Goal: Task Accomplishment & Management: Use online tool/utility

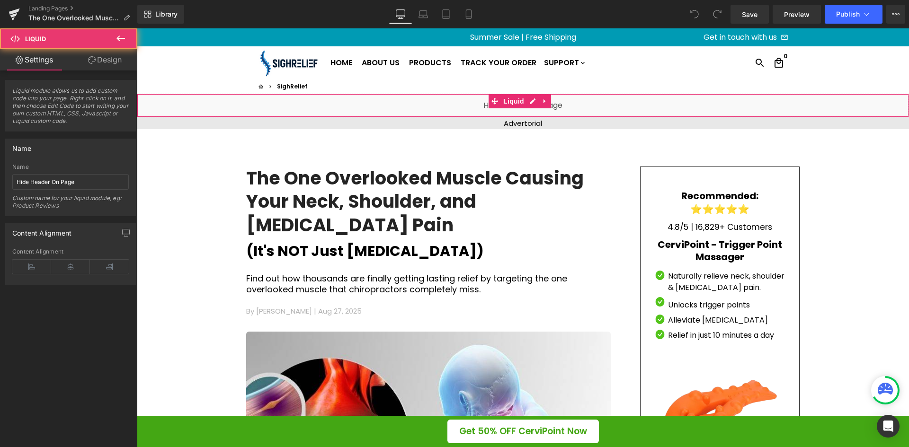
click at [479, 105] on div "Liquid" at bounding box center [523, 106] width 772 height 24
click at [107, 64] on link "Design" at bounding box center [105, 59] width 69 height 21
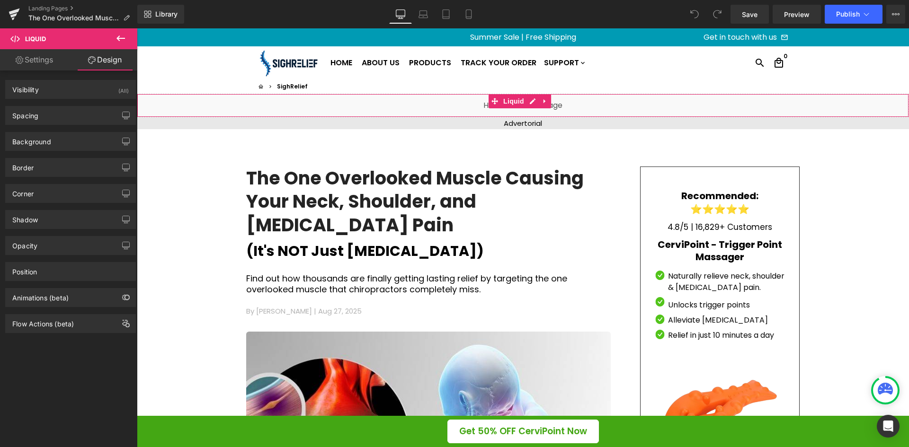
click at [48, 60] on link "Settings" at bounding box center [34, 59] width 69 height 21
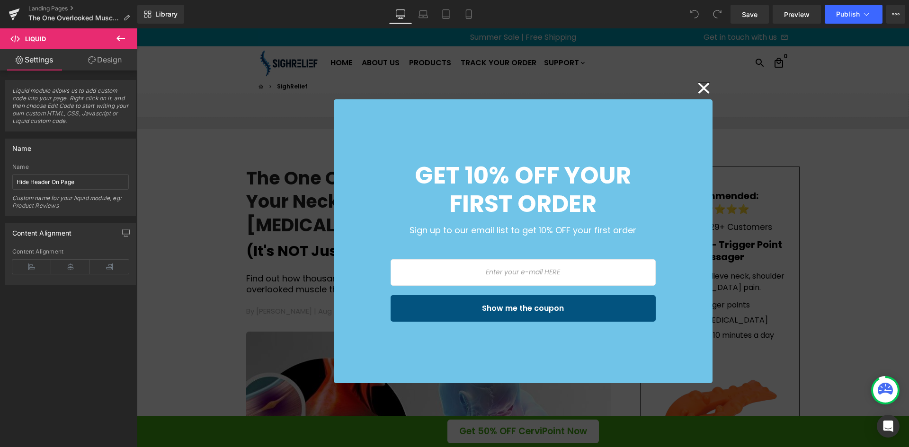
click at [704, 85] on icon at bounding box center [703, 88] width 11 height 10
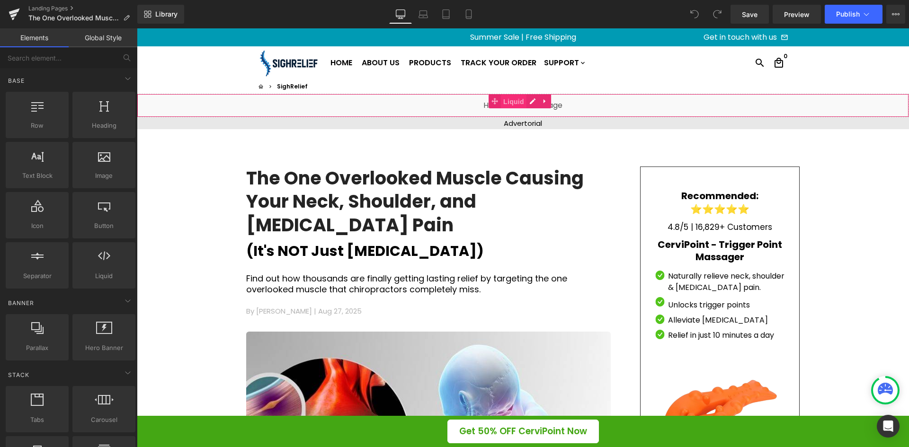
click at [512, 103] on span "Liquid" at bounding box center [514, 102] width 26 height 14
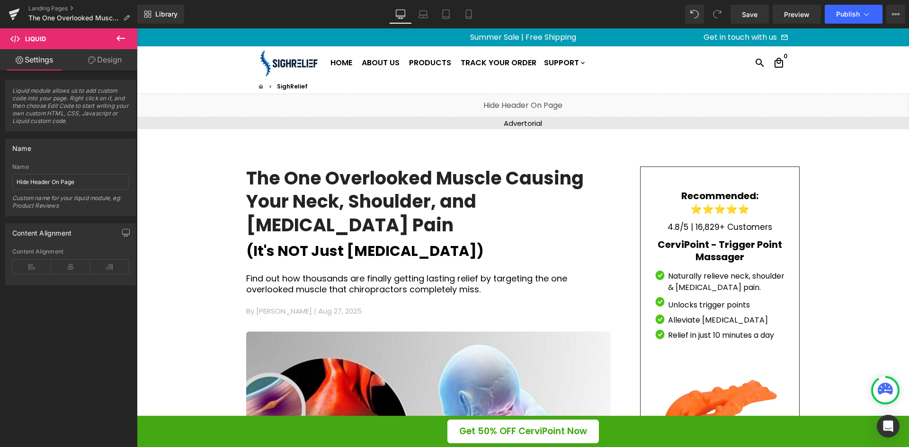
click at [531, 103] on div "Liquid" at bounding box center [523, 106] width 772 height 24
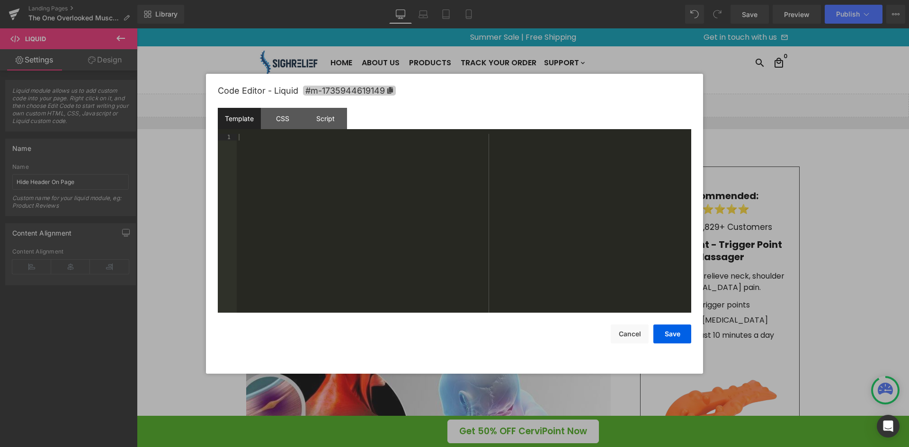
click at [393, 88] on icon at bounding box center [390, 90] width 6 height 7
click at [260, 118] on div "Template" at bounding box center [239, 118] width 43 height 21
click at [271, 116] on div "CSS" at bounding box center [282, 118] width 43 height 21
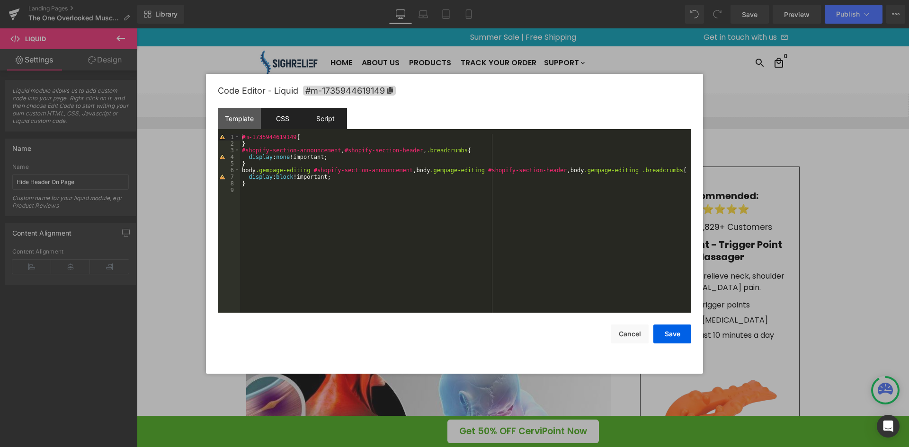
click at [325, 117] on div "Script" at bounding box center [325, 118] width 43 height 21
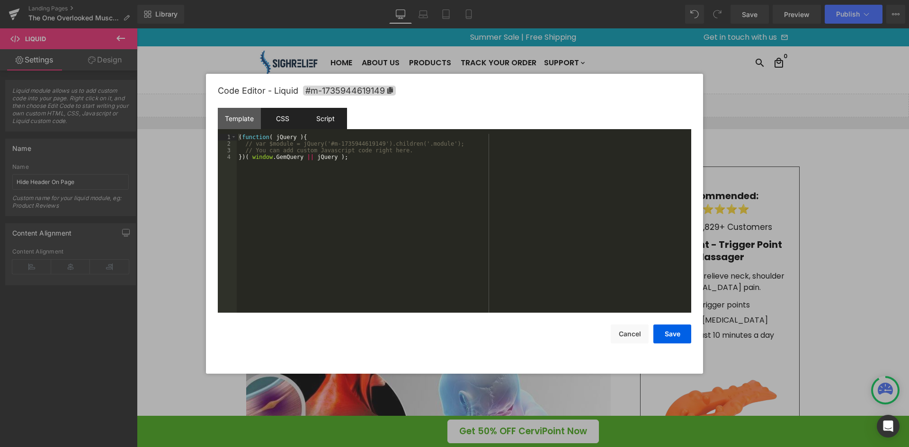
click at [280, 115] on div "CSS" at bounding box center [282, 118] width 43 height 21
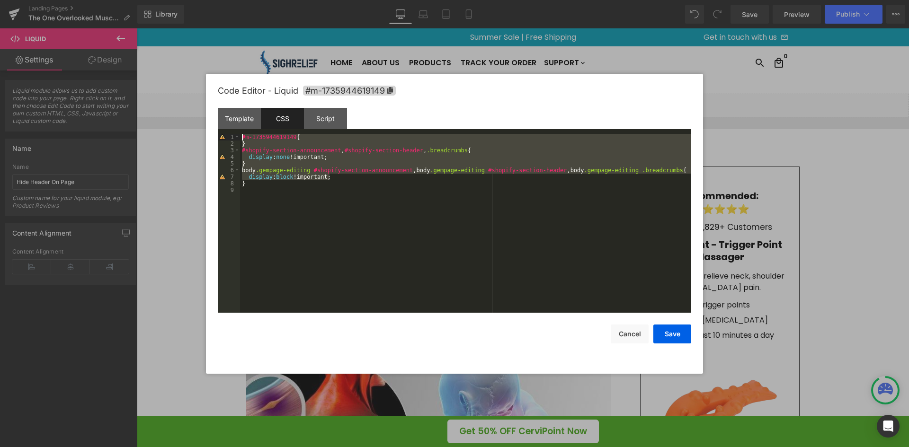
drag, startPoint x: 349, startPoint y: 179, endPoint x: 242, endPoint y: 134, distance: 116.2
click at [242, 134] on div "#m-1735944619149 { } #shopify-section-announcement , #shopify-section-header , …" at bounding box center [465, 230] width 451 height 192
click at [249, 120] on div "Template" at bounding box center [239, 118] width 43 height 21
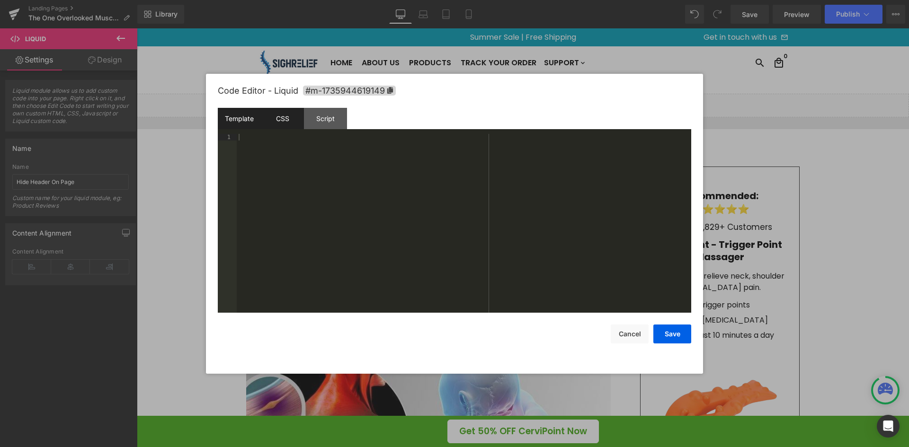
click at [282, 115] on div "CSS" at bounding box center [282, 118] width 43 height 21
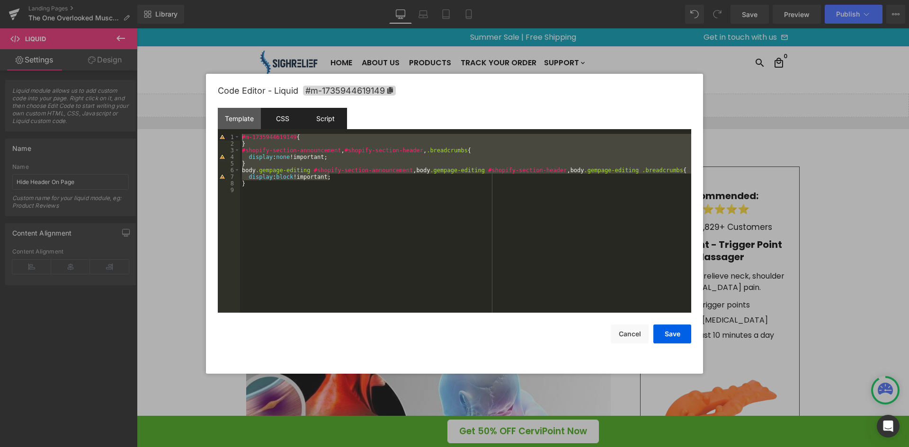
click at [336, 117] on div "Script" at bounding box center [325, 118] width 43 height 21
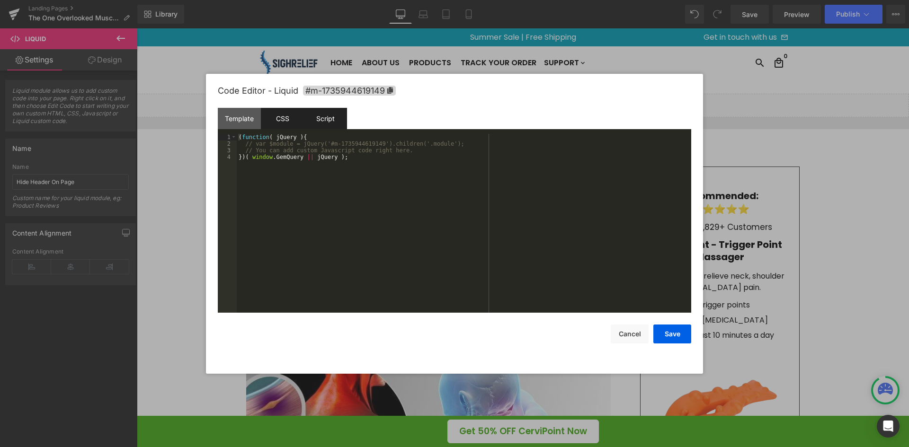
click at [292, 111] on div "CSS" at bounding box center [282, 118] width 43 height 21
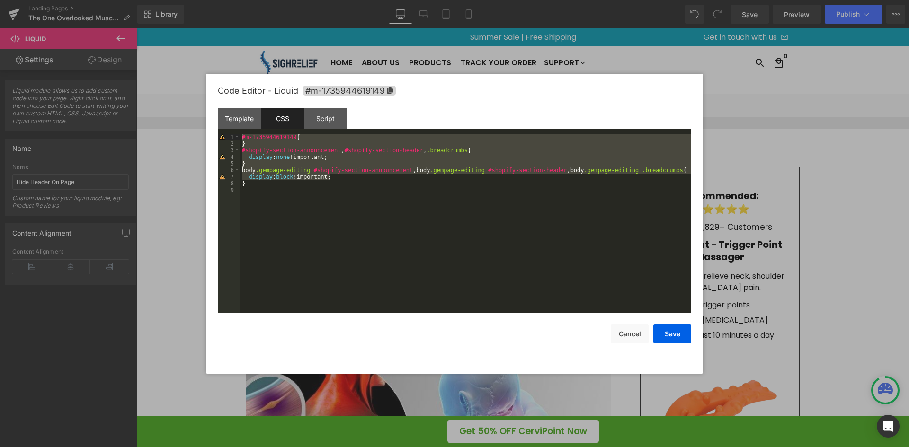
click at [772, 158] on div at bounding box center [454, 223] width 909 height 447
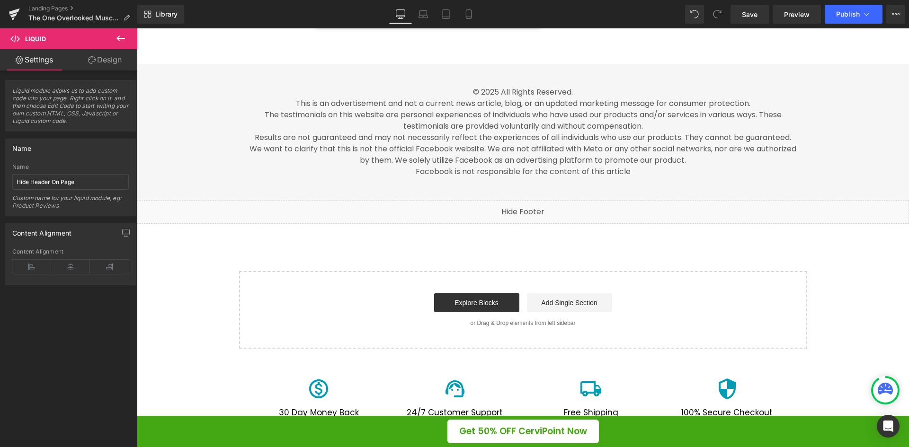
scroll to position [4467, 0]
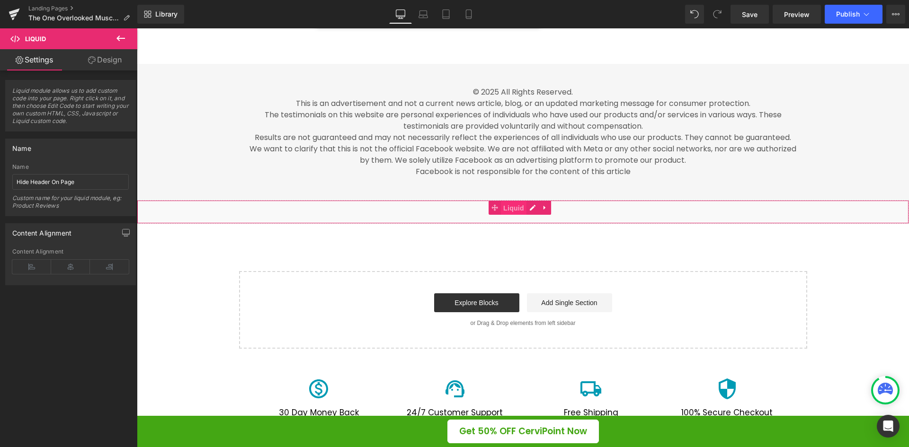
click at [514, 215] on span "Liquid" at bounding box center [514, 208] width 26 height 14
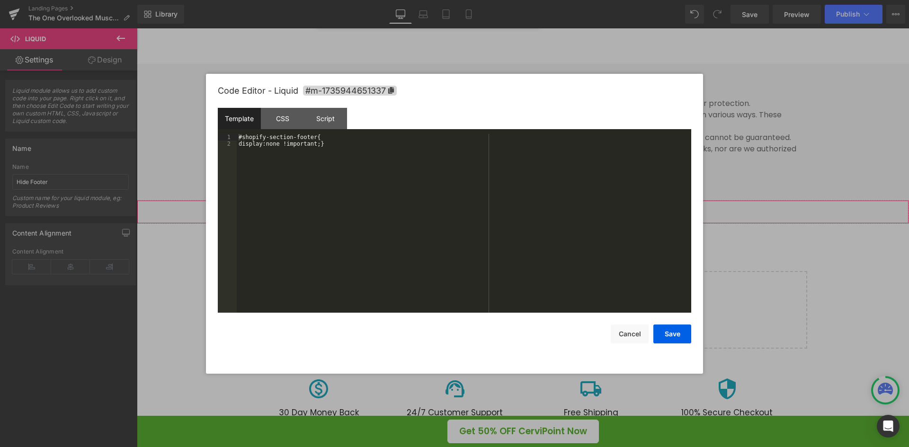
click at [536, 217] on div "Liquid" at bounding box center [523, 212] width 772 height 24
click at [295, 114] on div "CSS" at bounding box center [282, 118] width 43 height 21
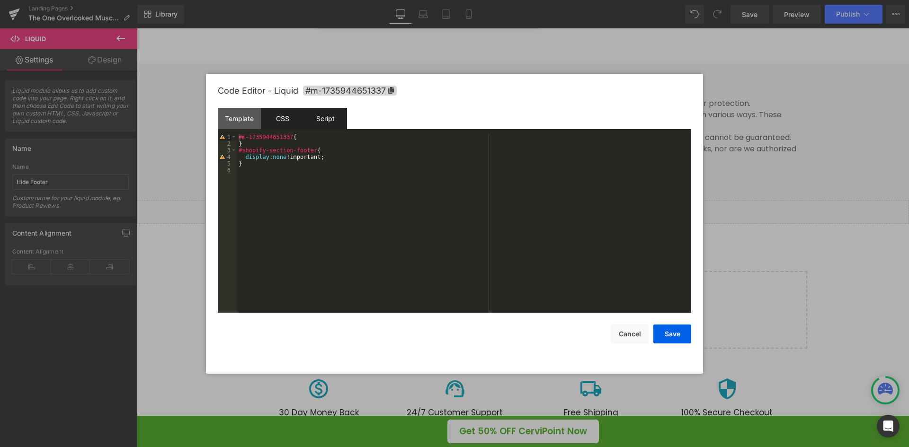
click at [315, 118] on div "Script" at bounding box center [325, 118] width 43 height 21
click at [271, 117] on div "CSS" at bounding box center [282, 118] width 43 height 21
click at [251, 119] on div "Template" at bounding box center [239, 118] width 43 height 21
click at [282, 119] on div "CSS" at bounding box center [282, 118] width 43 height 21
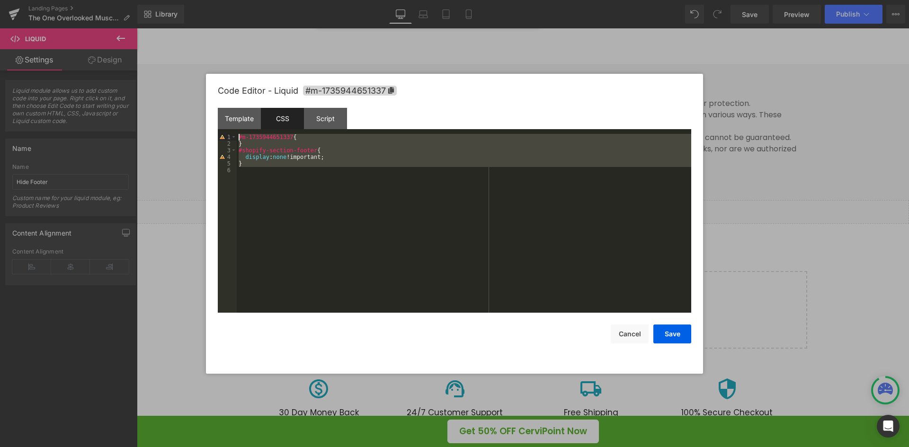
drag, startPoint x: 326, startPoint y: 168, endPoint x: 225, endPoint y: 135, distance: 106.5
click at [225, 135] on pre "1 2 3 4 5 6 #m-1735944651337 { } #shopify-section-footer { display : none !impo…" at bounding box center [455, 223] width 474 height 179
click at [619, 45] on div at bounding box center [454, 223] width 909 height 447
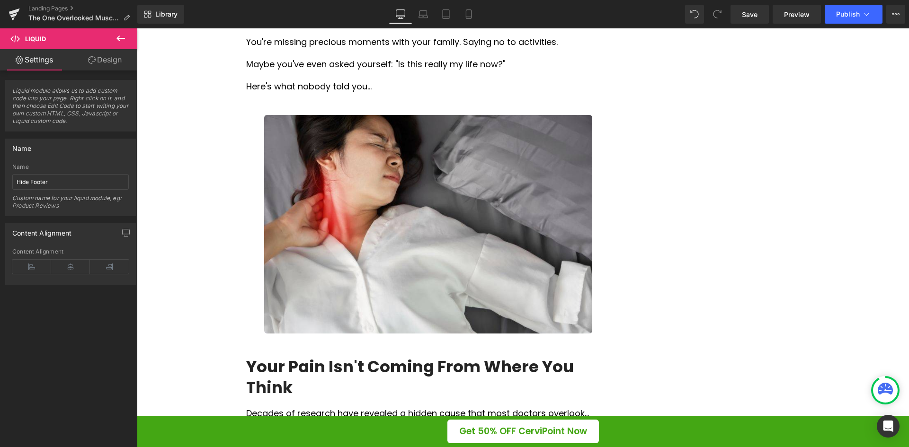
scroll to position [0, 0]
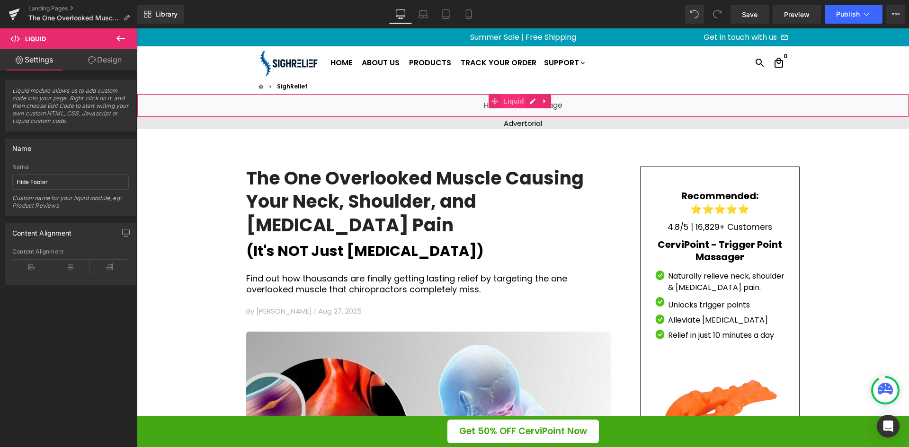
click at [521, 104] on span "Liquid" at bounding box center [514, 101] width 26 height 14
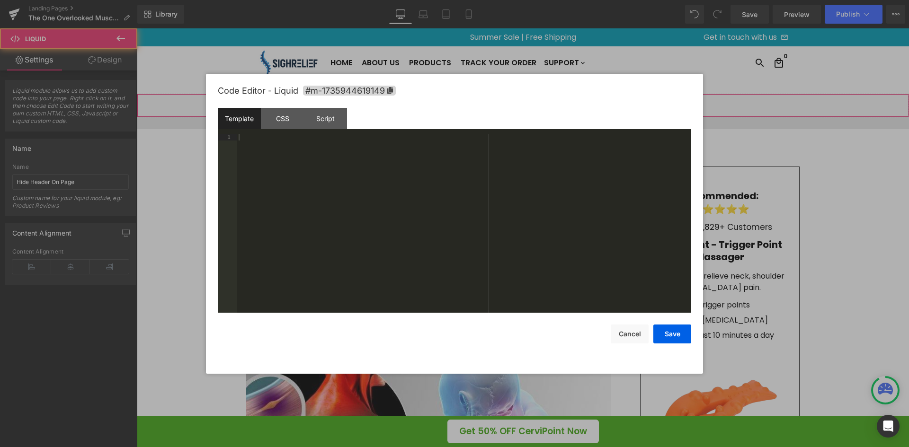
click at [532, 103] on div "Liquid" at bounding box center [523, 106] width 772 height 24
click at [272, 120] on div "CSS" at bounding box center [282, 118] width 43 height 21
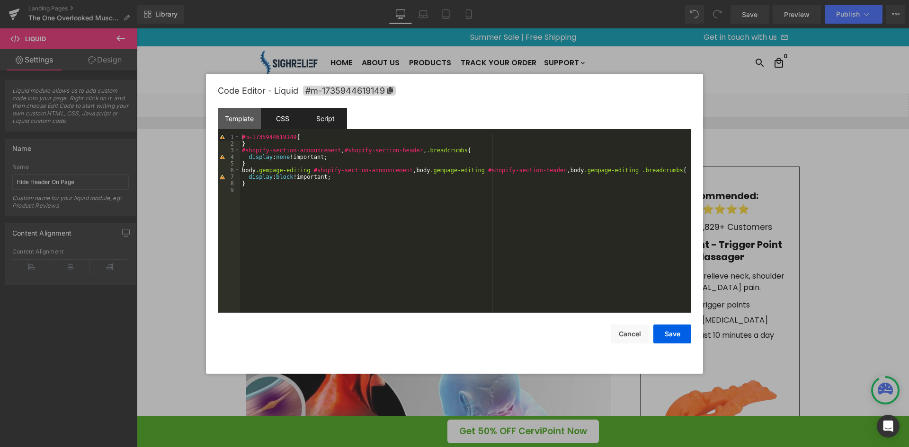
click at [322, 122] on div "Script" at bounding box center [325, 118] width 43 height 21
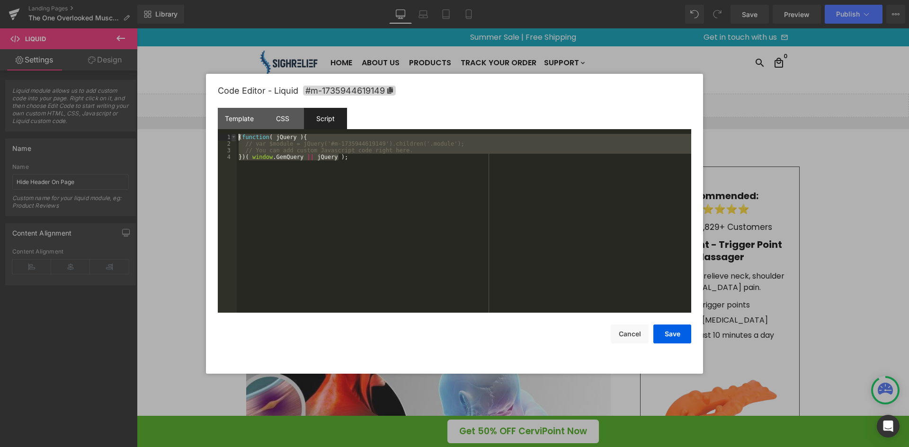
drag, startPoint x: 367, startPoint y: 160, endPoint x: 234, endPoint y: 135, distance: 134.8
click at [233, 135] on pre "1 2 3 4 ( function ( jQuery ) { // var $module = jQuery('#m-1735944619149').chi…" at bounding box center [455, 223] width 474 height 179
click at [261, 116] on div "Template CSS Script Data" at bounding box center [455, 121] width 474 height 26
drag, startPoint x: 284, startPoint y: 120, endPoint x: 299, endPoint y: 120, distance: 15.6
click at [289, 120] on div "CSS" at bounding box center [282, 118] width 43 height 21
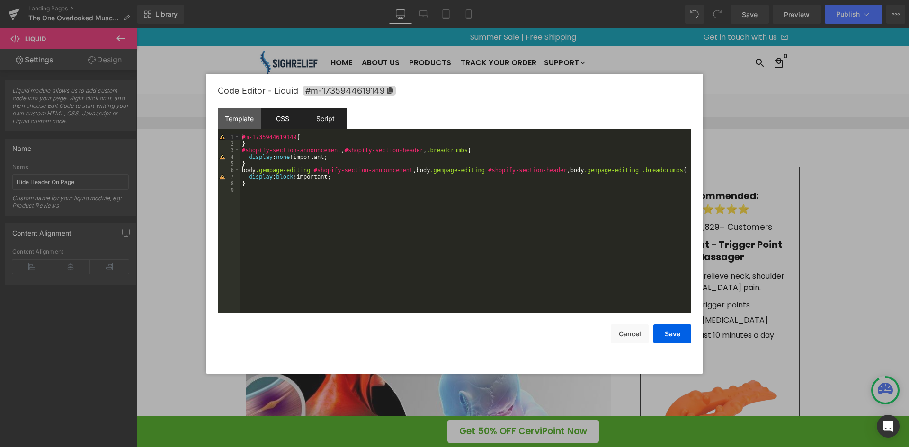
click at [324, 120] on div "Script" at bounding box center [325, 118] width 43 height 21
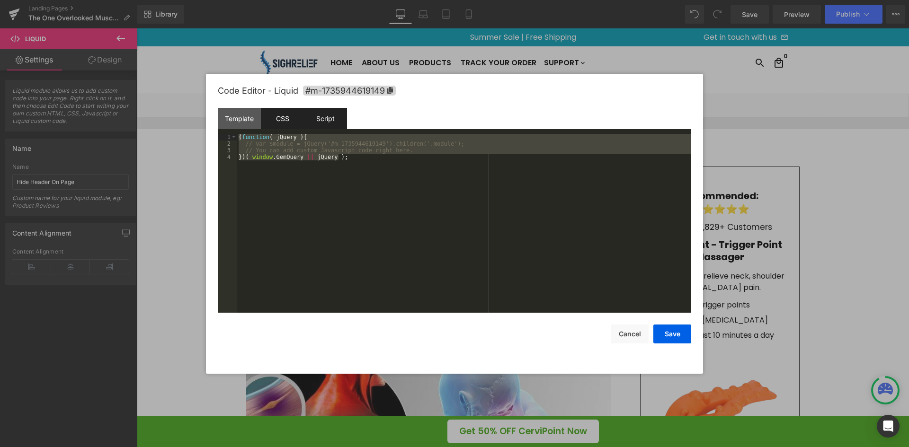
click at [281, 120] on div "CSS" at bounding box center [282, 118] width 43 height 21
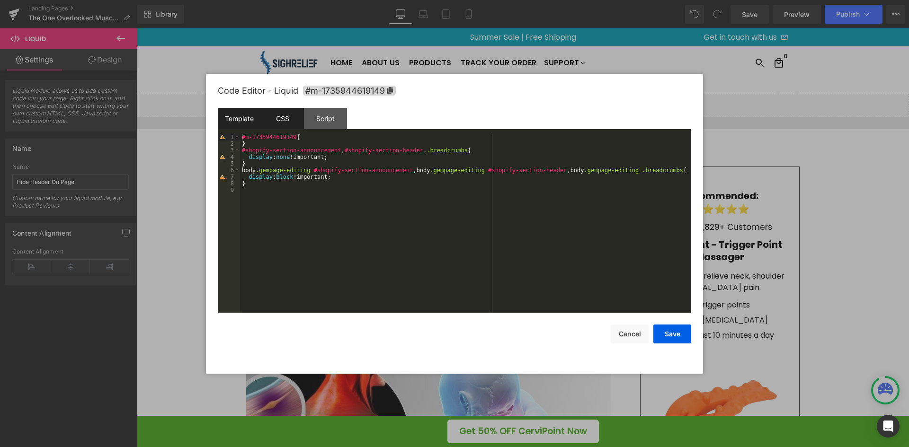
click at [250, 122] on div "Template" at bounding box center [239, 118] width 43 height 21
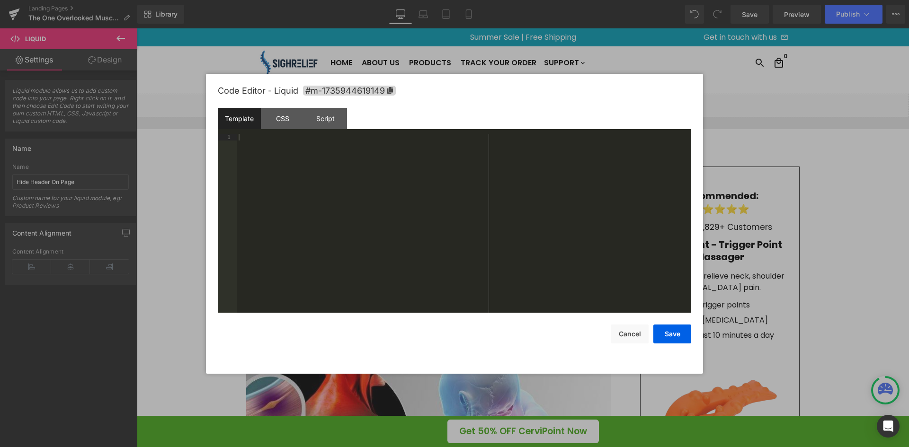
drag, startPoint x: 318, startPoint y: 122, endPoint x: 324, endPoint y: 145, distance: 24.6
click at [319, 121] on div "Script" at bounding box center [325, 118] width 43 height 21
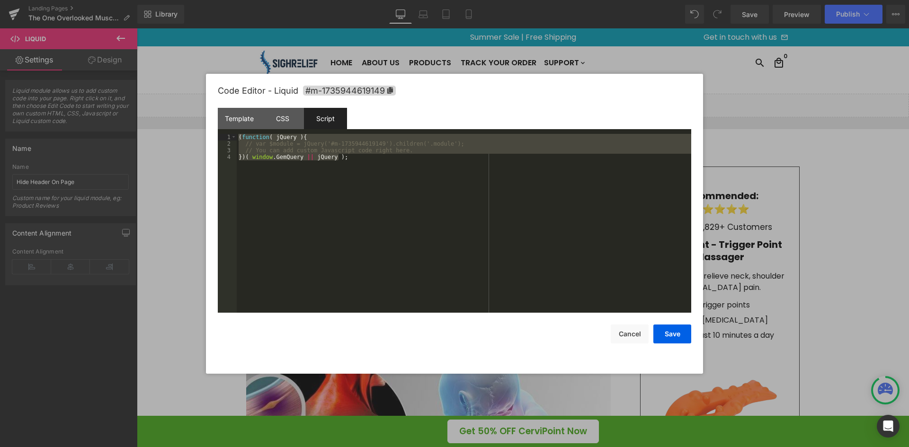
click at [757, 97] on div at bounding box center [454, 223] width 909 height 447
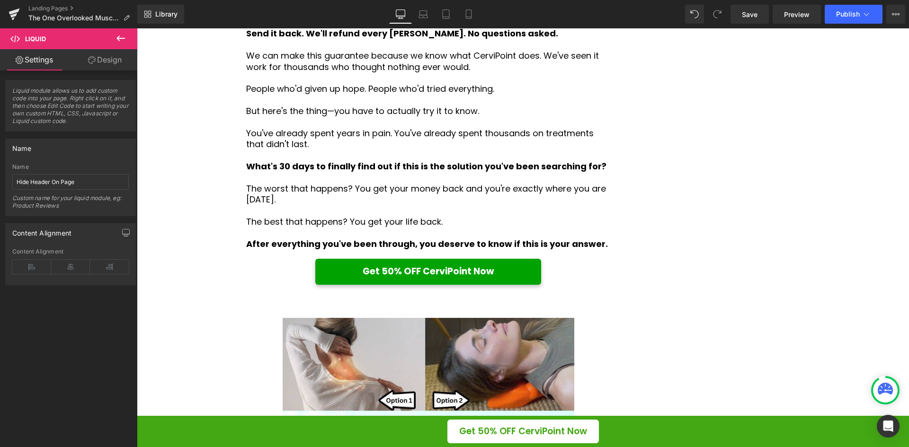
scroll to position [4467, 0]
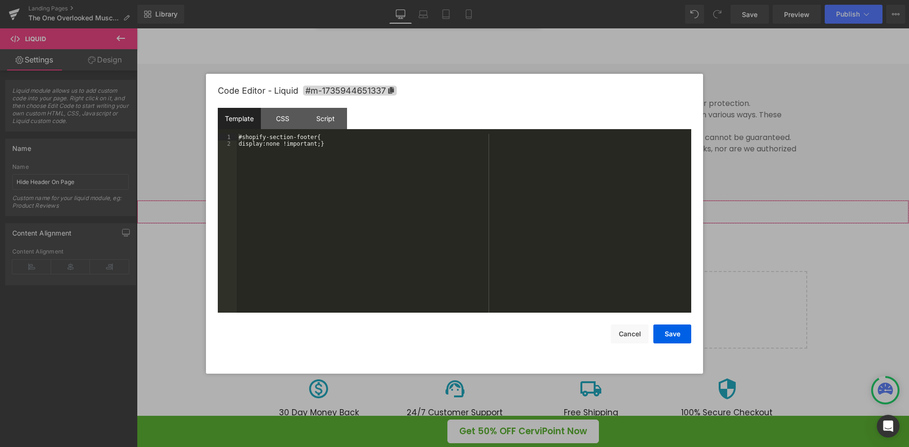
click at [532, 217] on div "Liquid" at bounding box center [523, 212] width 772 height 24
click at [329, 116] on div "Script" at bounding box center [325, 118] width 43 height 21
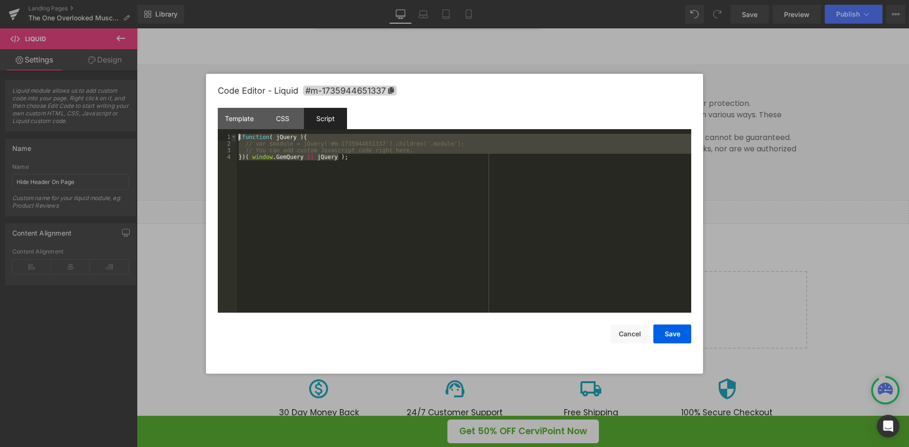
drag, startPoint x: 368, startPoint y: 165, endPoint x: 235, endPoint y: 135, distance: 136.4
click at [234, 135] on pre "1 2 3 4 ( function ( jQuery ) { // var $module = jQuery('#m-1735944651337').chi…" at bounding box center [455, 223] width 474 height 179
click at [245, 110] on div "Template" at bounding box center [239, 118] width 43 height 21
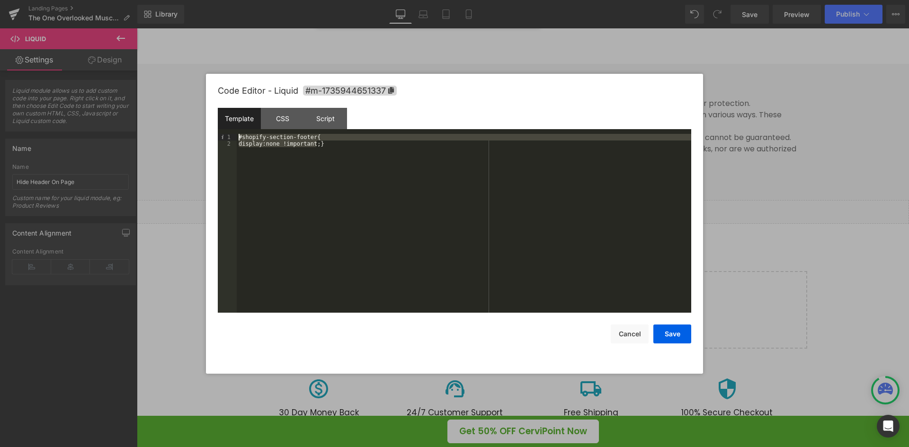
drag, startPoint x: 340, startPoint y: 150, endPoint x: 204, endPoint y: 126, distance: 138.4
click at [204, 126] on body "Liquid You are previewing how the will restyle your page. You can not edit Elem…" at bounding box center [454, 223] width 909 height 447
click at [325, 338] on div "Save Cancel" at bounding box center [455, 328] width 474 height 31
click at [322, 145] on div "#shopify-section-footer{ display:none !important;}" at bounding box center [464, 223] width 455 height 179
